Goal: Check status

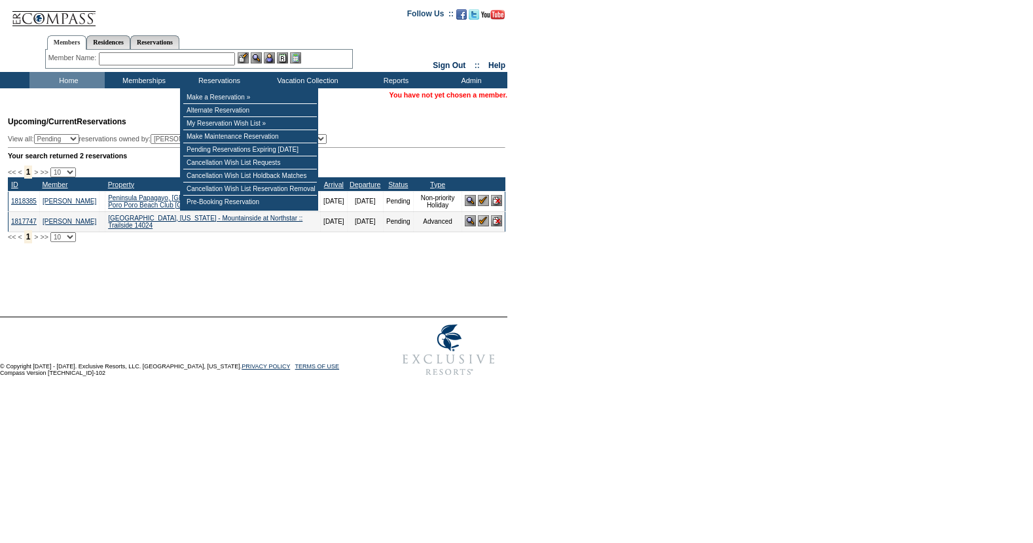
click at [175, 56] on input "text" at bounding box center [167, 58] width 136 height 13
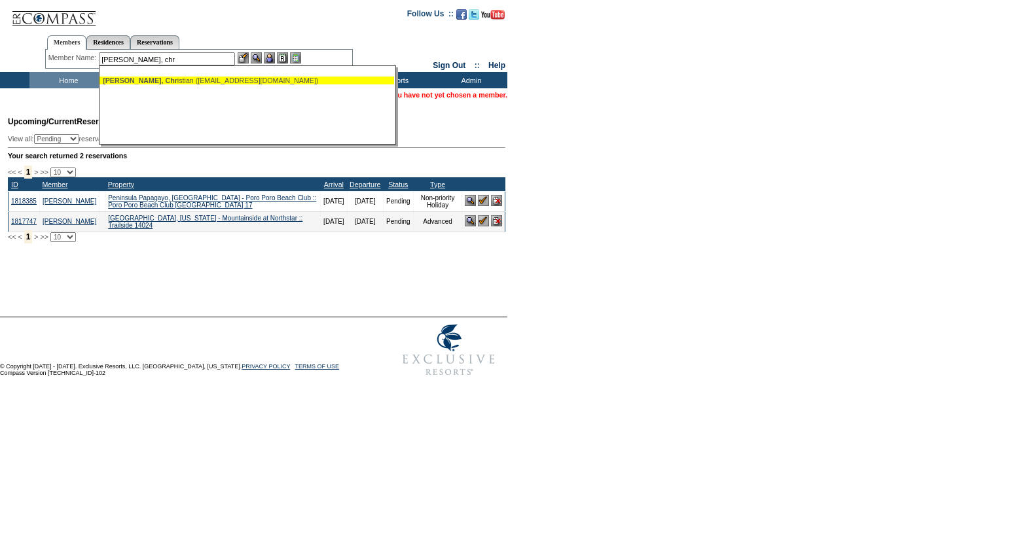
click at [173, 80] on div "Whitehead, Chr istian (christianwhitehead01@hotmail.com)" at bounding box center [247, 81] width 288 height 8
type input "Whitehead, Christian (christianwhitehead01@hotmail.com)"
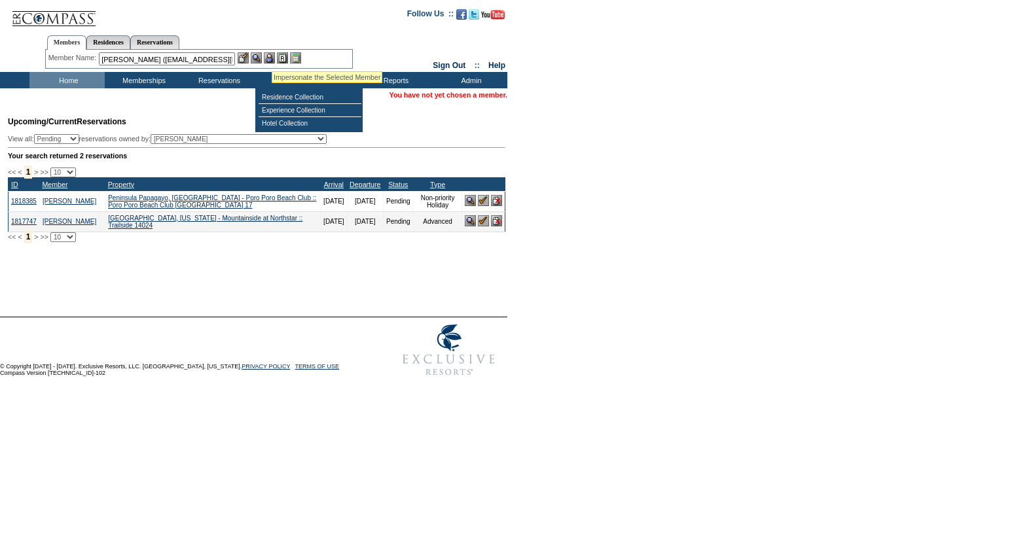
click at [272, 55] on img at bounding box center [269, 57] width 11 height 11
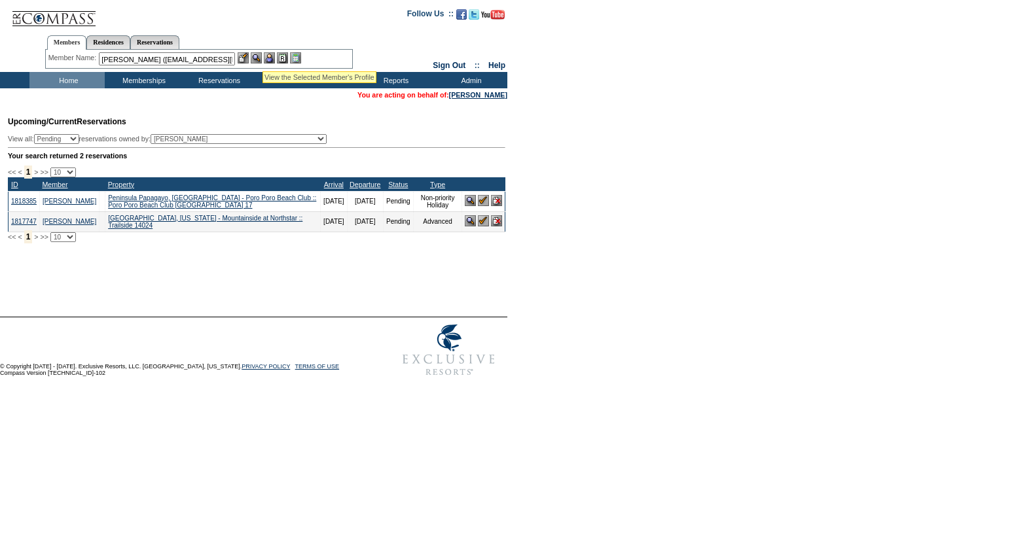
click at [261, 56] on img at bounding box center [256, 57] width 11 height 11
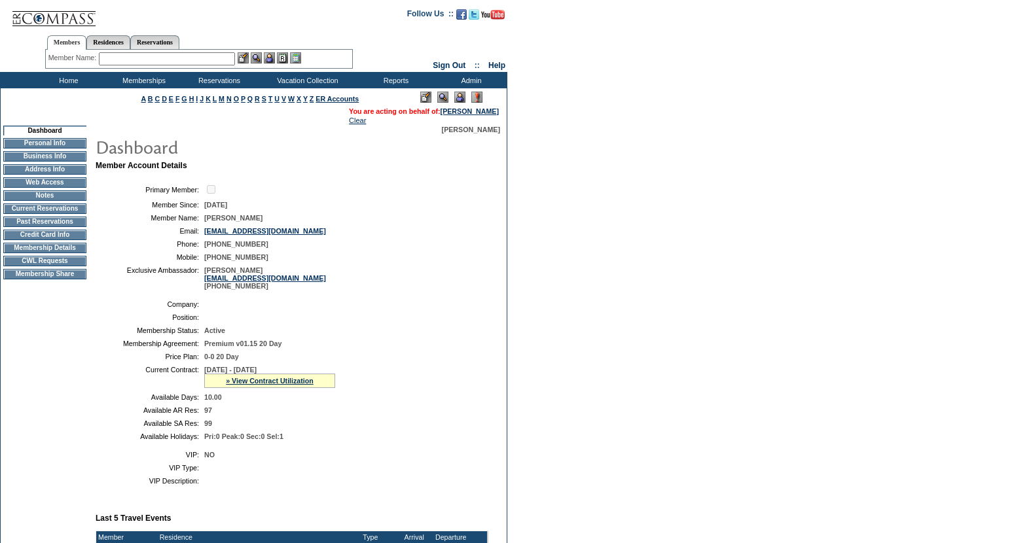
click at [50, 213] on td "Current Reservations" at bounding box center [44, 208] width 83 height 10
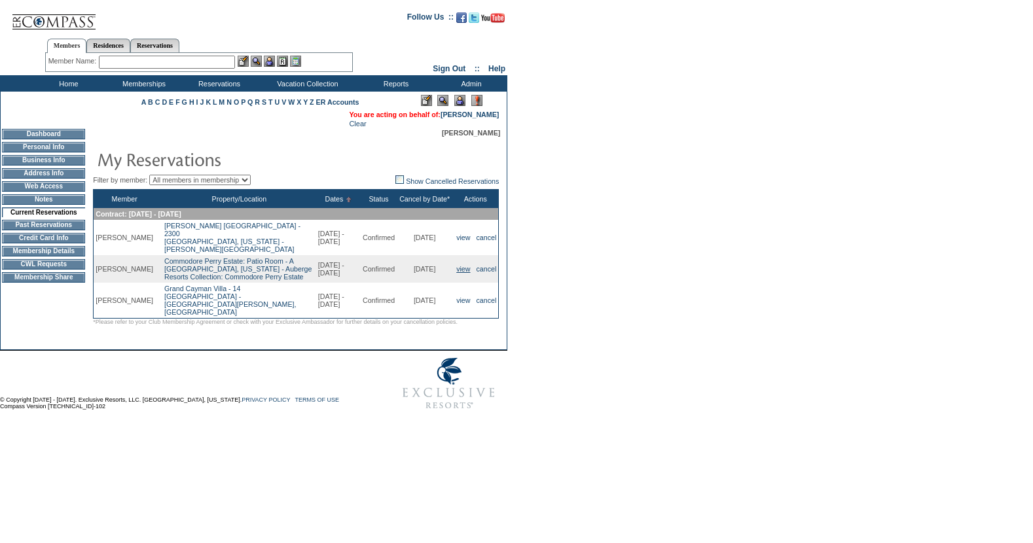
click at [457, 273] on link "view" at bounding box center [463, 269] width 14 height 8
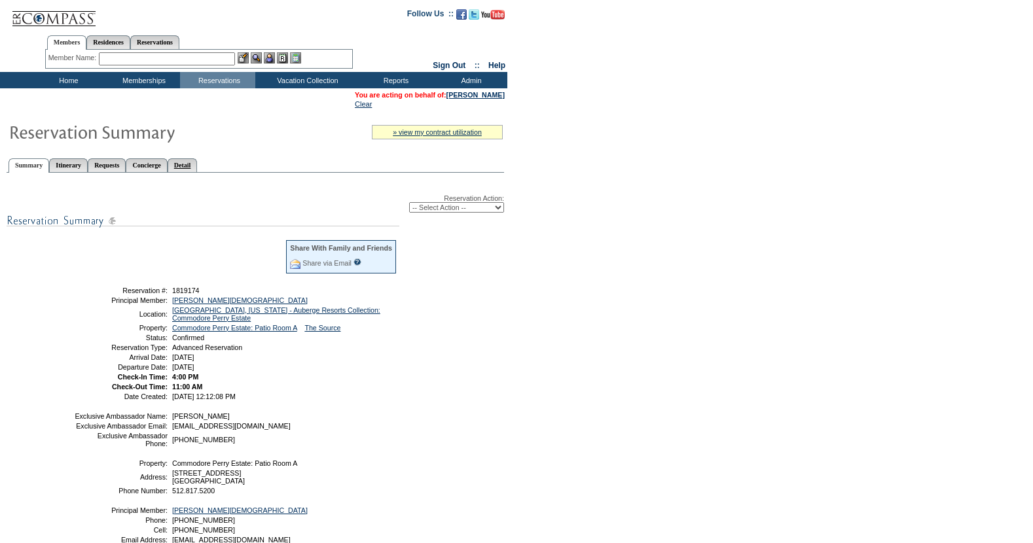
click at [198, 169] on link "Detail" at bounding box center [183, 165] width 30 height 14
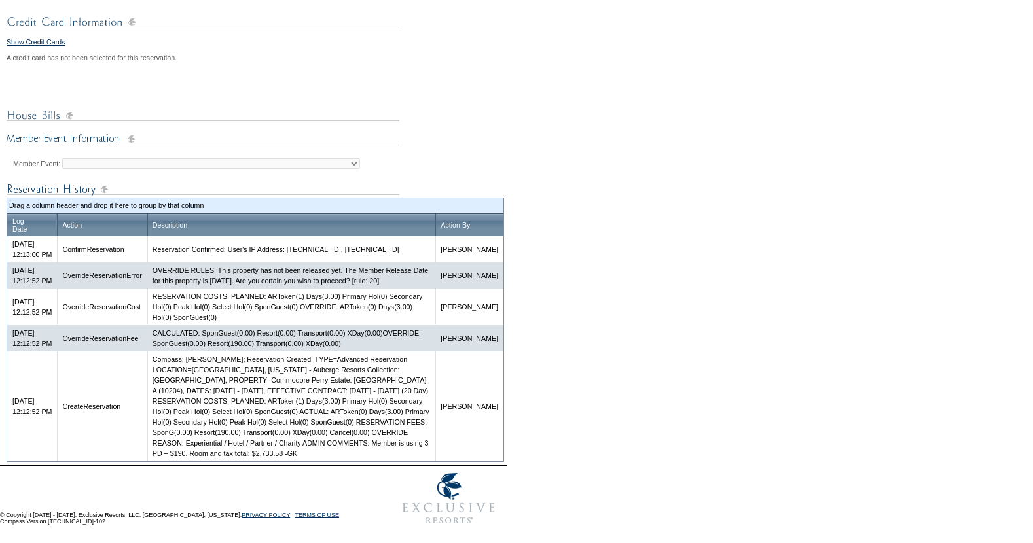
scroll to position [548, 0]
click at [309, 461] on td "Compass; [PERSON_NAME]; Reservation Created: TYPE=Advanced Reservation LOCATION…" at bounding box center [291, 406] width 289 height 110
drag, startPoint x: 313, startPoint y: 503, endPoint x: 347, endPoint y: 503, distance: 34.0
click at [347, 461] on td "Compass; [PERSON_NAME]; Reservation Created: TYPE=Advanced Reservation LOCATION…" at bounding box center [291, 406] width 289 height 110
copy td "$2,733.58"
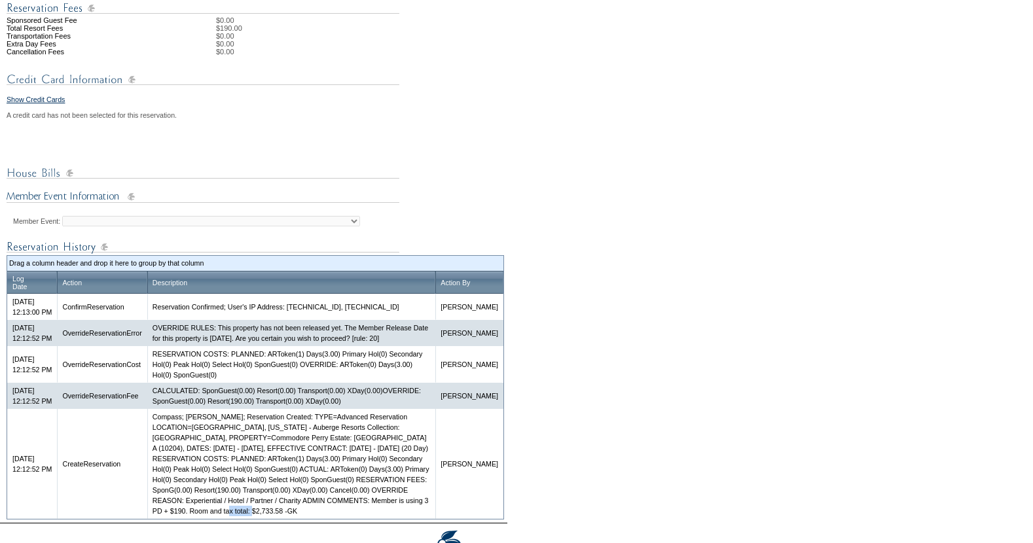
scroll to position [598, 0]
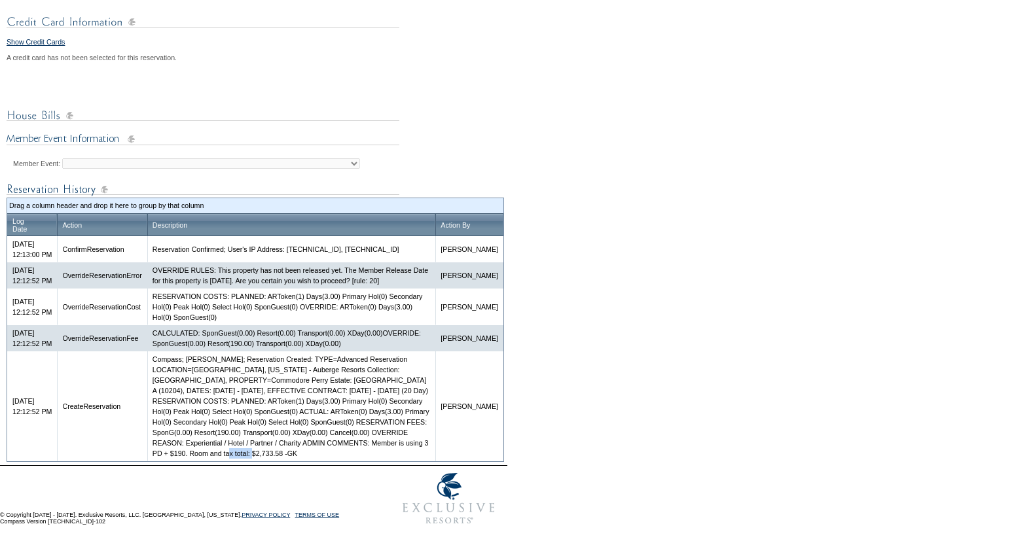
copy td "$2,733.58"
click at [344, 455] on td "Compass; [PERSON_NAME]; Reservation Created: TYPE=Advanced Reservation LOCATION…" at bounding box center [291, 406] width 289 height 110
drag, startPoint x: 313, startPoint y: 451, endPoint x: 347, endPoint y: 453, distance: 33.4
click at [347, 453] on td "Compass; [PERSON_NAME]; Reservation Created: TYPE=Advanced Reservation LOCATION…" at bounding box center [291, 406] width 289 height 110
copy td "$2,733.58"
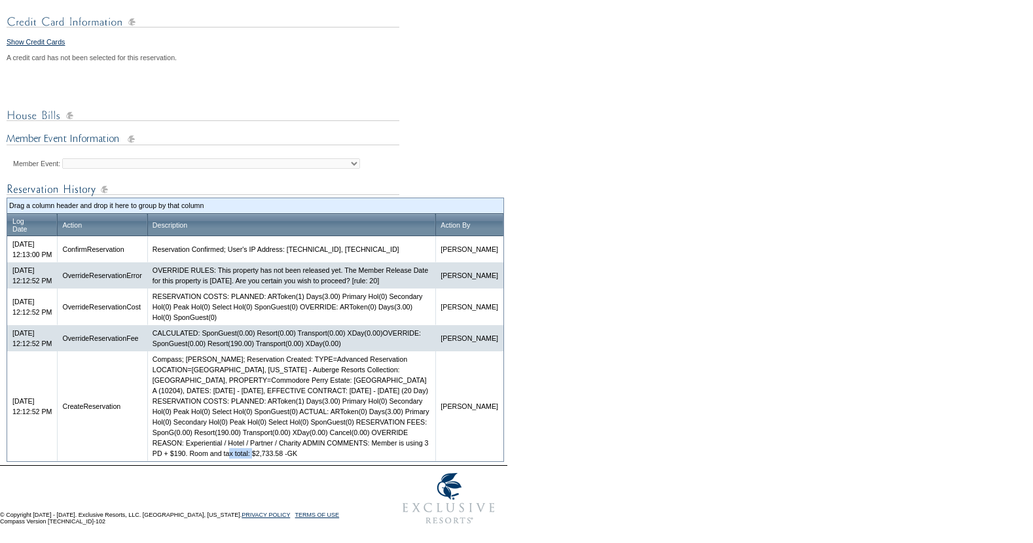
scroll to position [0, 0]
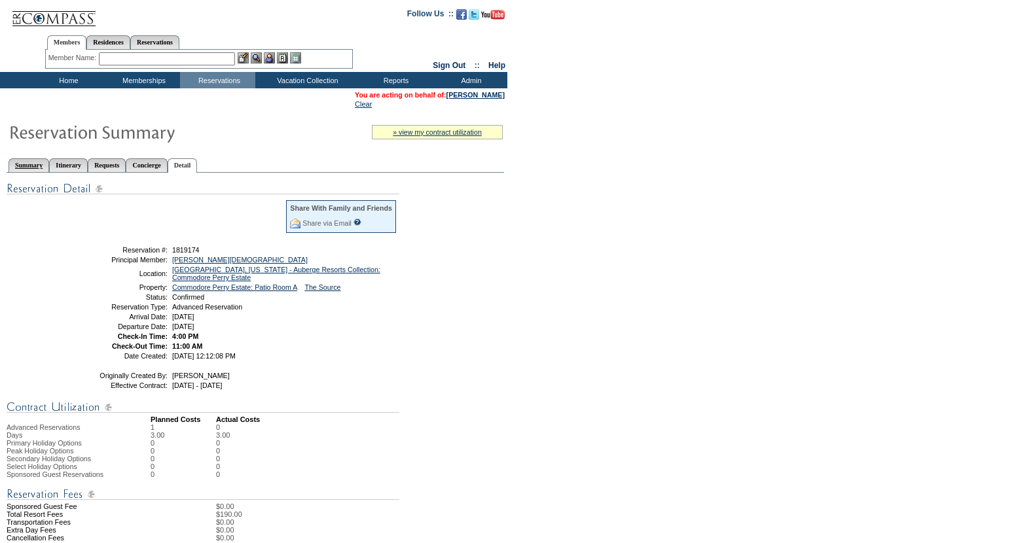
click at [37, 166] on link "Summary" at bounding box center [29, 165] width 41 height 14
